Goal: Find specific page/section: Find specific page/section

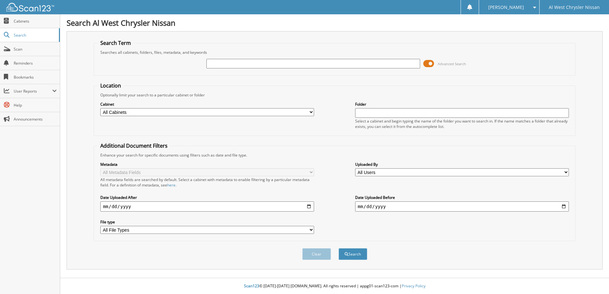
click at [436, 62] on span "Advanced Search" at bounding box center [444, 64] width 43 height 10
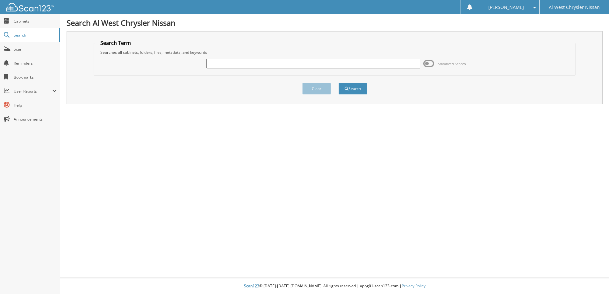
click at [360, 66] on input "text" at bounding box center [313, 64] width 214 height 10
type input "MW238407"
click at [354, 88] on button "Search" at bounding box center [353, 89] width 29 height 12
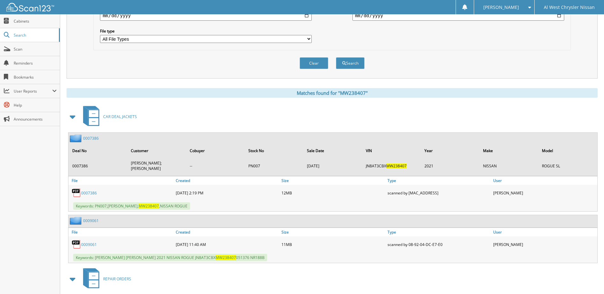
scroll to position [223, 0]
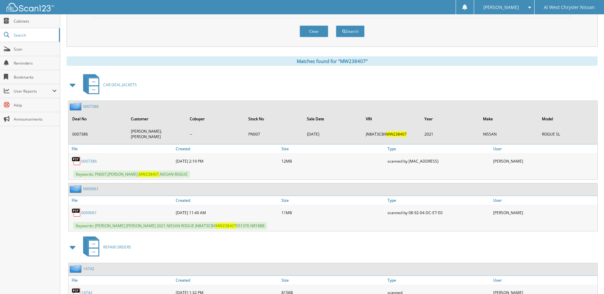
click at [90, 211] on div "0009061" at bounding box center [121, 212] width 106 height 13
click at [90, 210] on link "0009061" at bounding box center [89, 212] width 16 height 5
click at [91, 210] on link "0009061" at bounding box center [89, 212] width 16 height 5
